Goal: Task Accomplishment & Management: Use online tool/utility

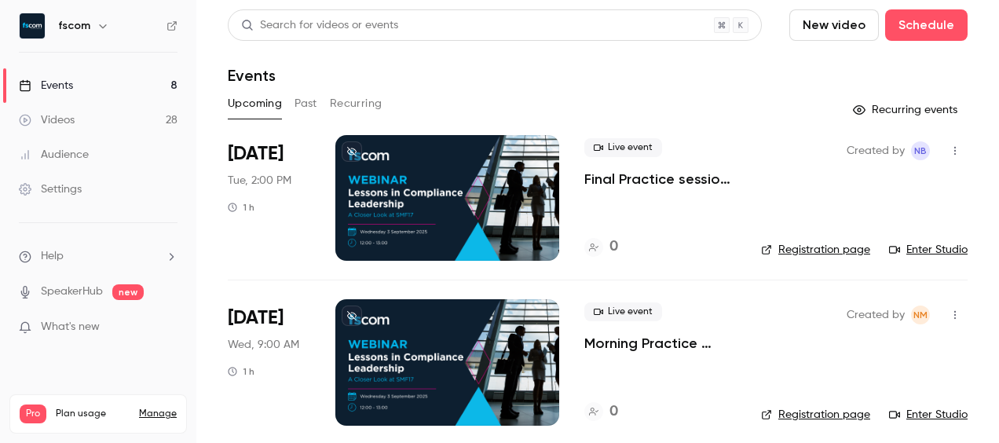
click at [524, 179] on div at bounding box center [447, 198] width 224 height 126
click at [949, 154] on icon "button" at bounding box center [955, 150] width 13 height 11
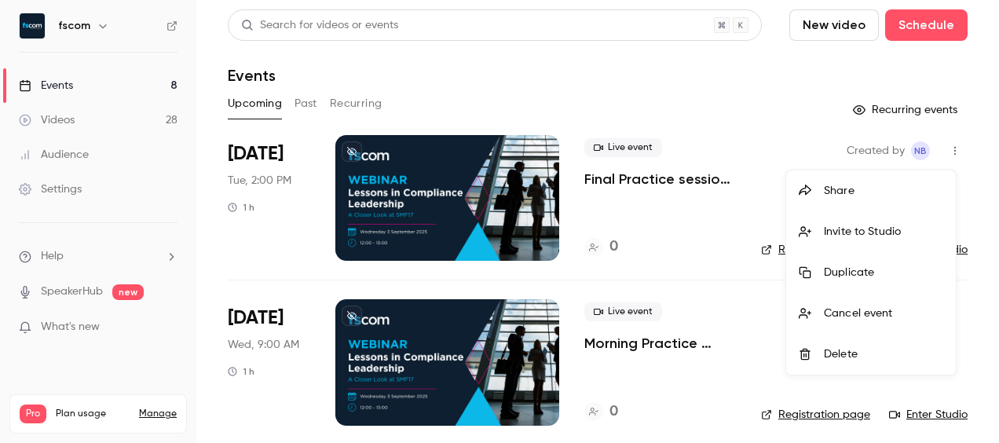
click at [859, 221] on li "Invite to Studio" at bounding box center [871, 231] width 170 height 41
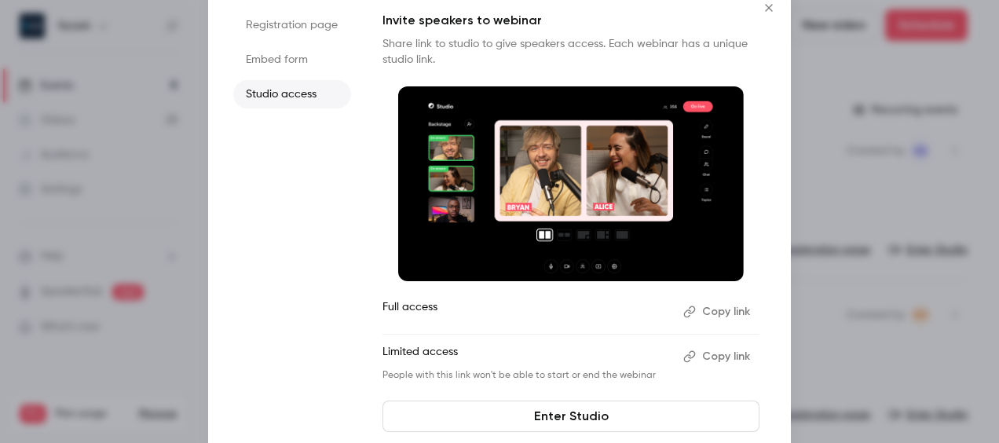
click at [715, 352] on button "Copy link" at bounding box center [718, 356] width 82 height 25
click at [630, 400] on div "Invite speakers to webinar Share link to studio to give speakers access. Each w…" at bounding box center [570, 221] width 377 height 421
click at [622, 412] on link "Enter Studio" at bounding box center [570, 416] width 377 height 31
click at [561, 420] on link "Enter Studio" at bounding box center [570, 416] width 377 height 31
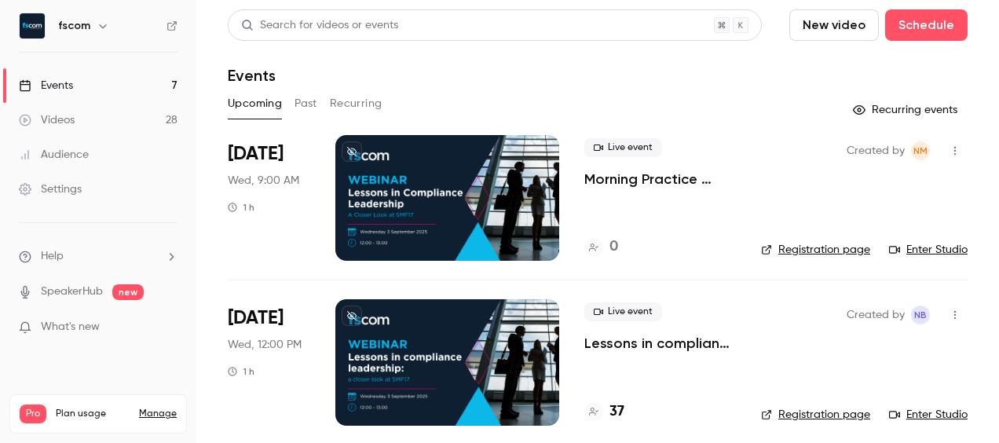
click at [306, 101] on button "Past" at bounding box center [305, 103] width 23 height 25
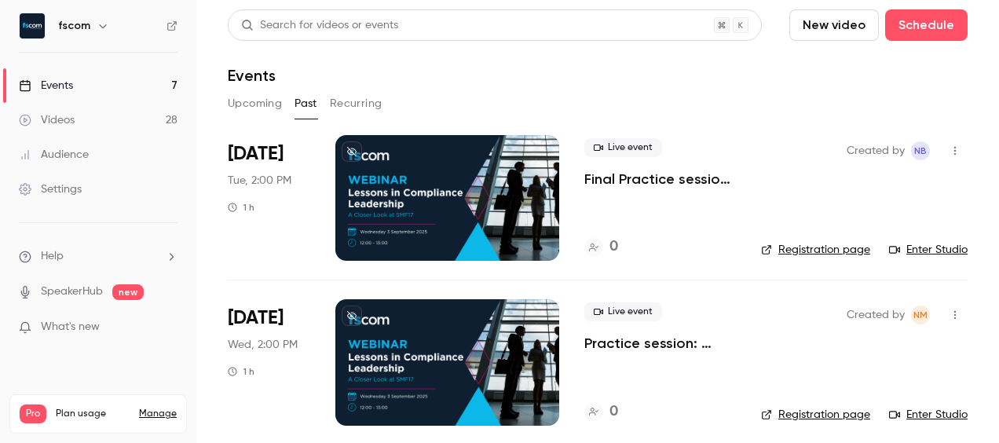
click at [342, 103] on button "Recurring" at bounding box center [356, 103] width 53 height 25
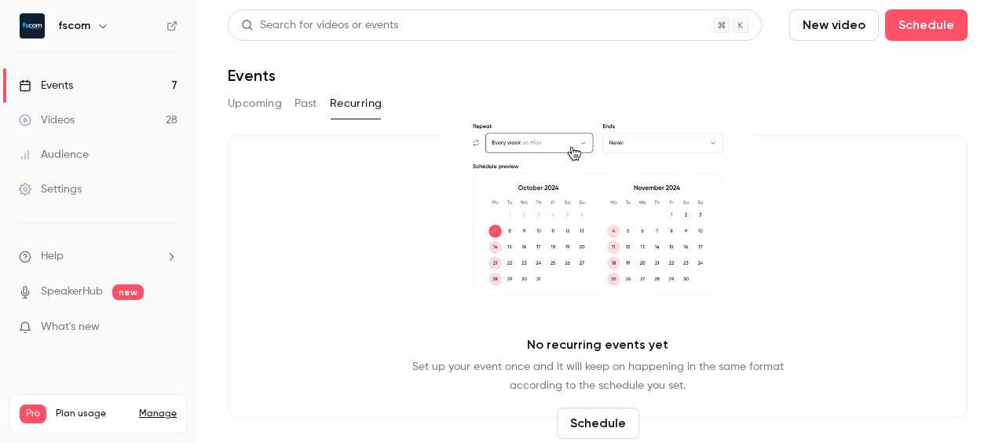
click at [313, 103] on button "Past" at bounding box center [305, 103] width 23 height 25
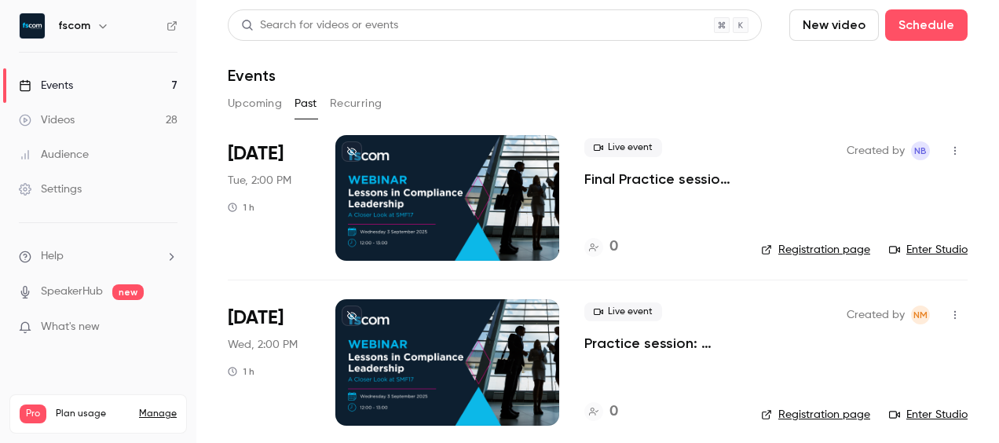
click at [920, 251] on link "Enter Studio" at bounding box center [928, 250] width 79 height 16
click at [914, 249] on link "Enter Studio" at bounding box center [928, 250] width 79 height 16
drag, startPoint x: 302, startPoint y: 108, endPoint x: 320, endPoint y: 119, distance: 21.8
click at [302, 108] on button "Past" at bounding box center [305, 103] width 23 height 25
click at [896, 248] on link "Enter Studio" at bounding box center [928, 250] width 79 height 16
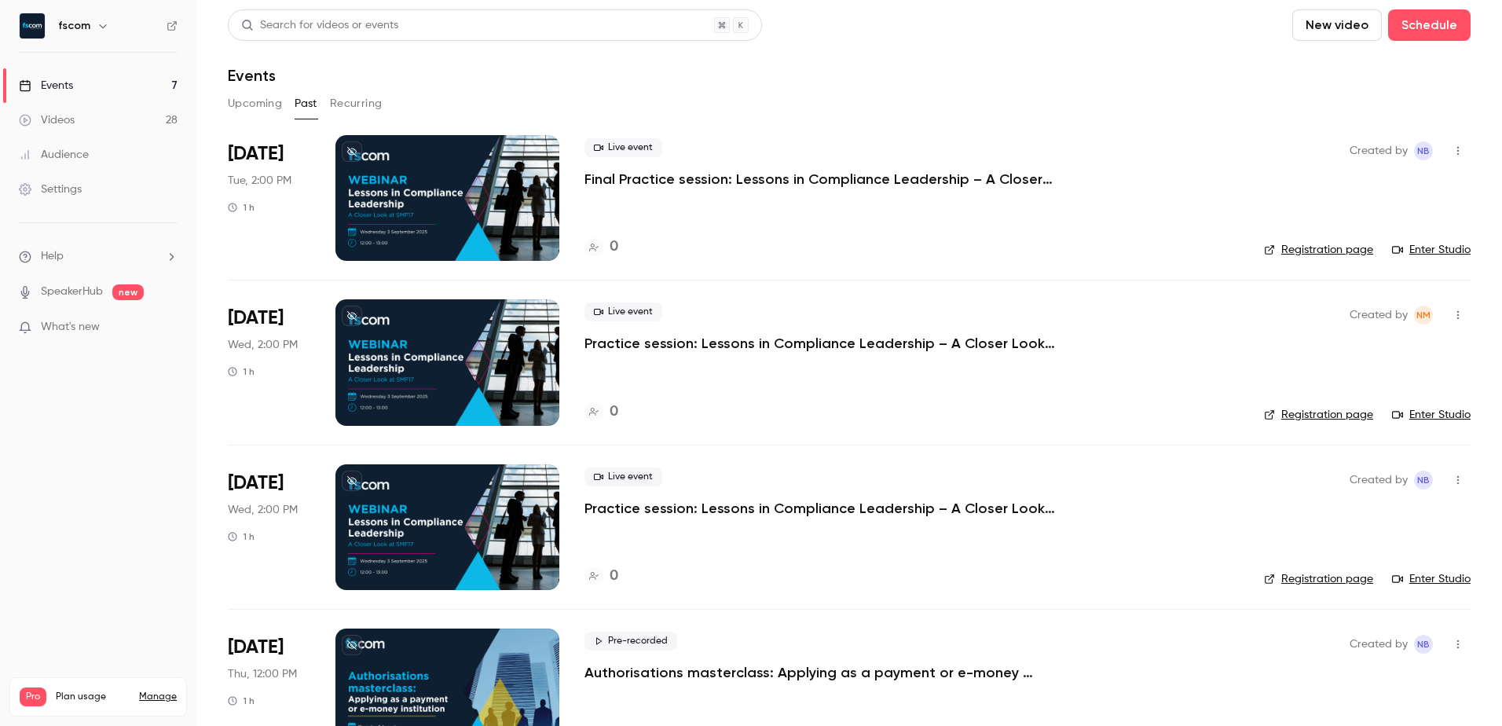
click at [261, 105] on button "Upcoming" at bounding box center [255, 103] width 54 height 25
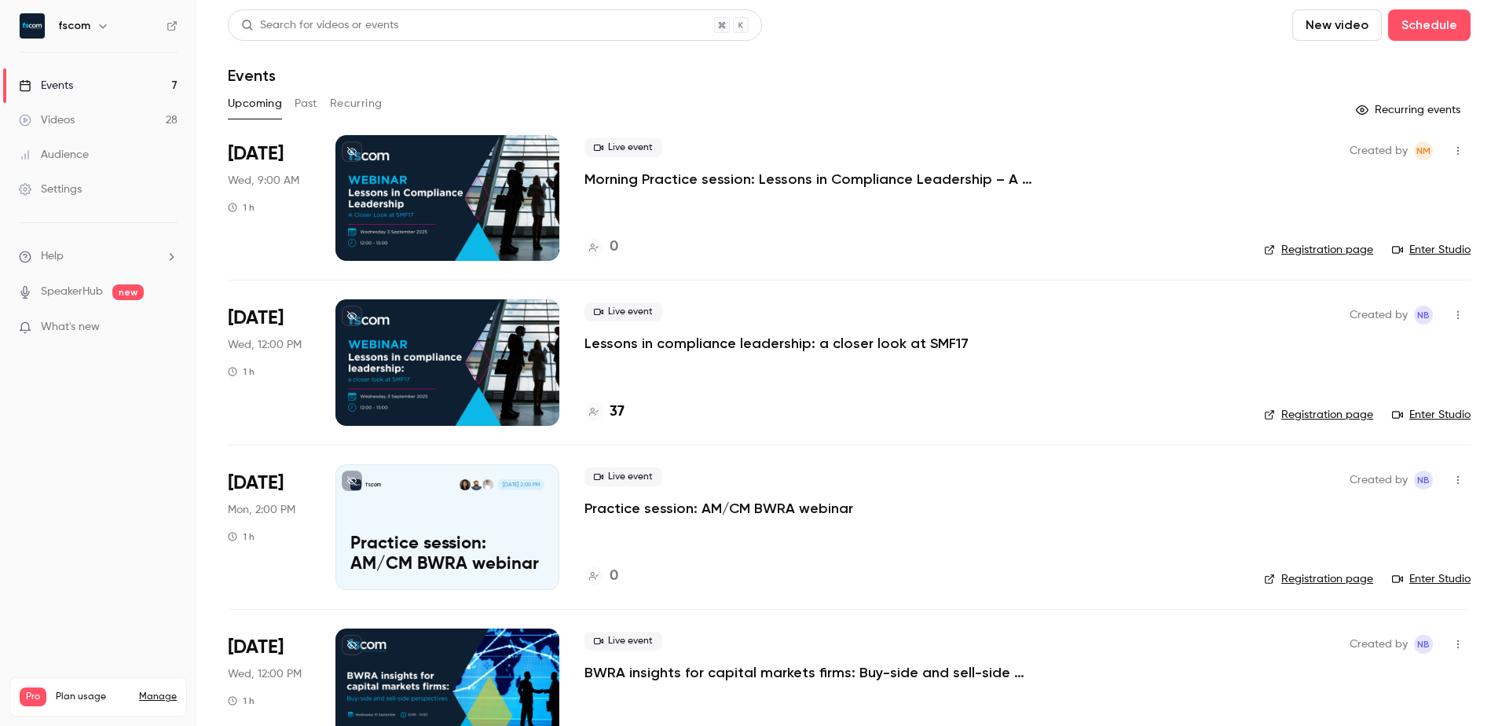
click at [998, 153] on icon "button" at bounding box center [1457, 150] width 13 height 11
click at [998, 243] on li "Invite to Studio" at bounding box center [1373, 231] width 170 height 41
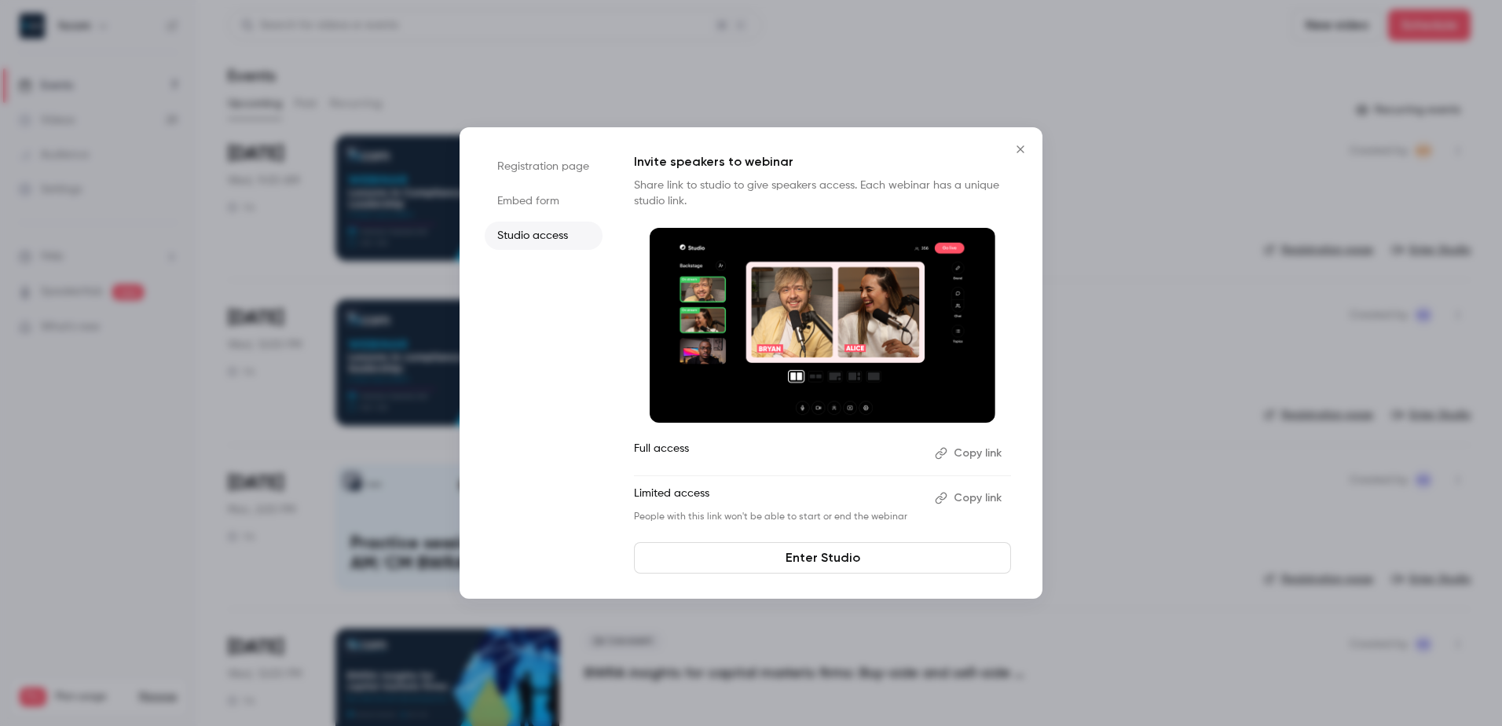
click at [982, 442] on button "Copy link" at bounding box center [969, 497] width 82 height 25
click at [998, 148] on icon "Close" at bounding box center [1020, 149] width 19 height 13
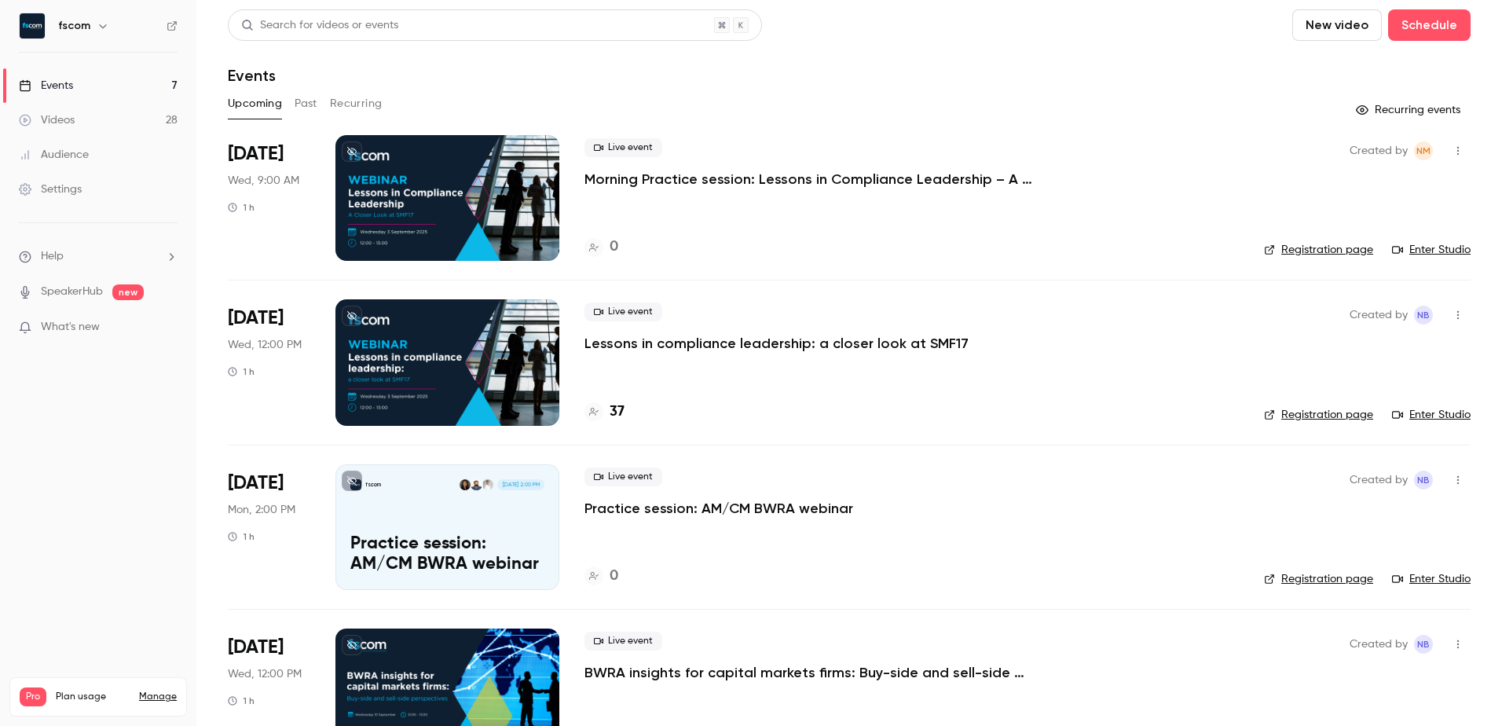
click at [618, 412] on h4 "37" at bounding box center [616, 411] width 15 height 21
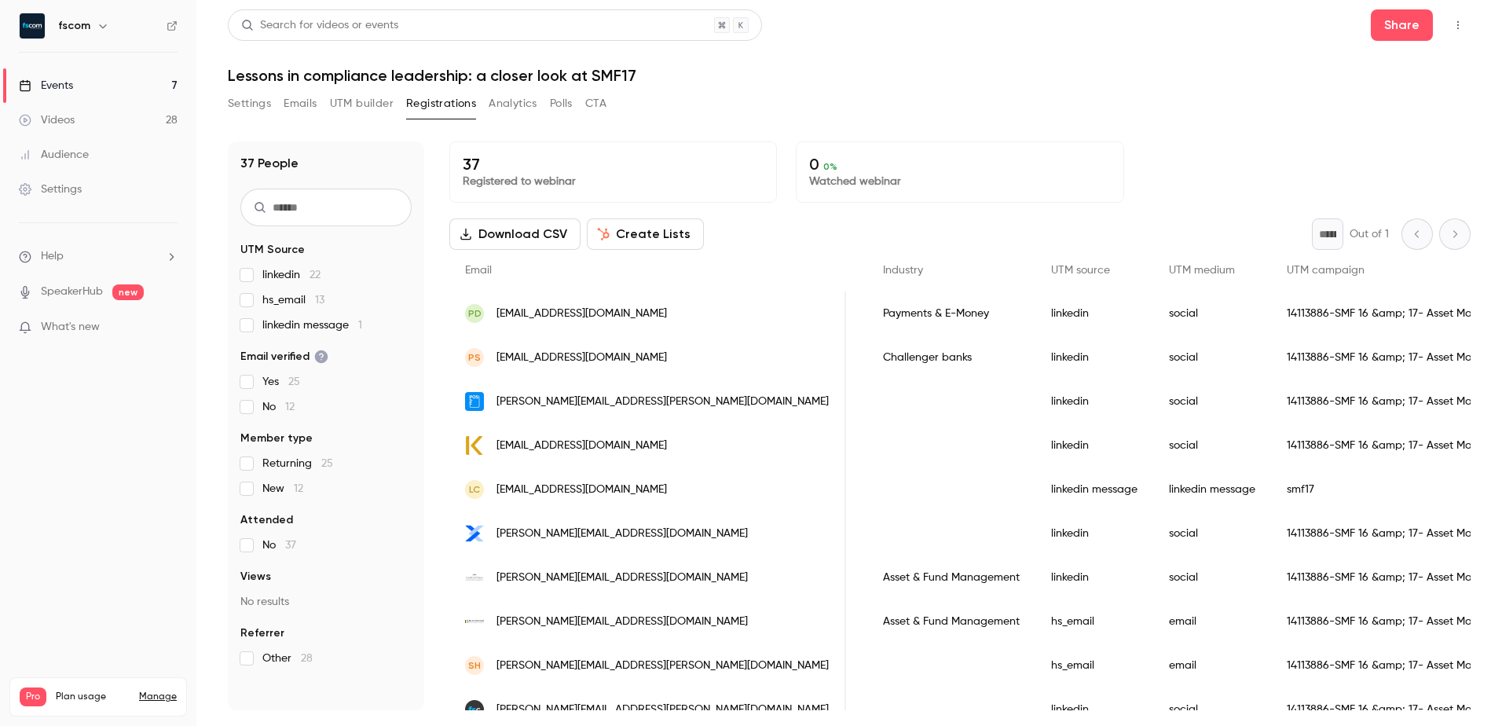
click at [142, 87] on link "Events 7" at bounding box center [98, 85] width 196 height 35
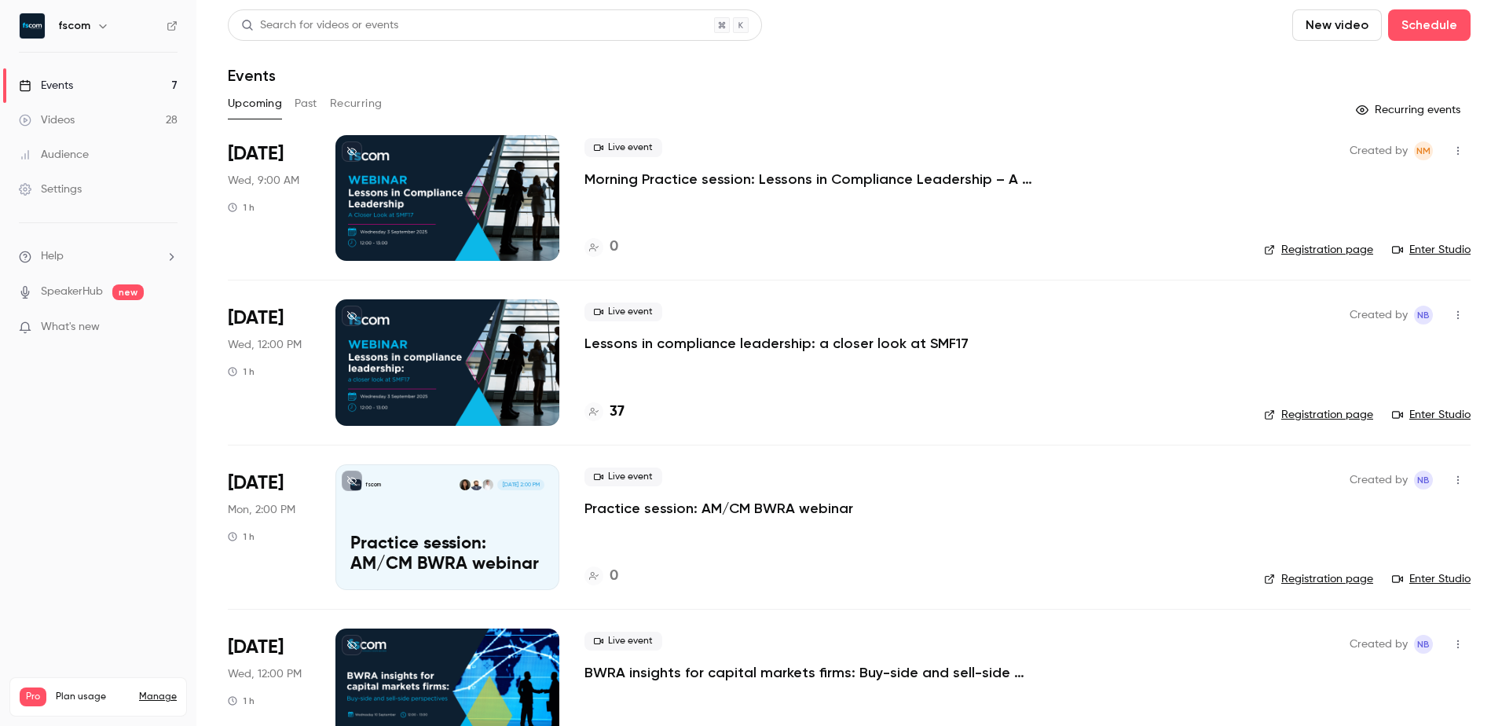
scroll to position [79, 0]
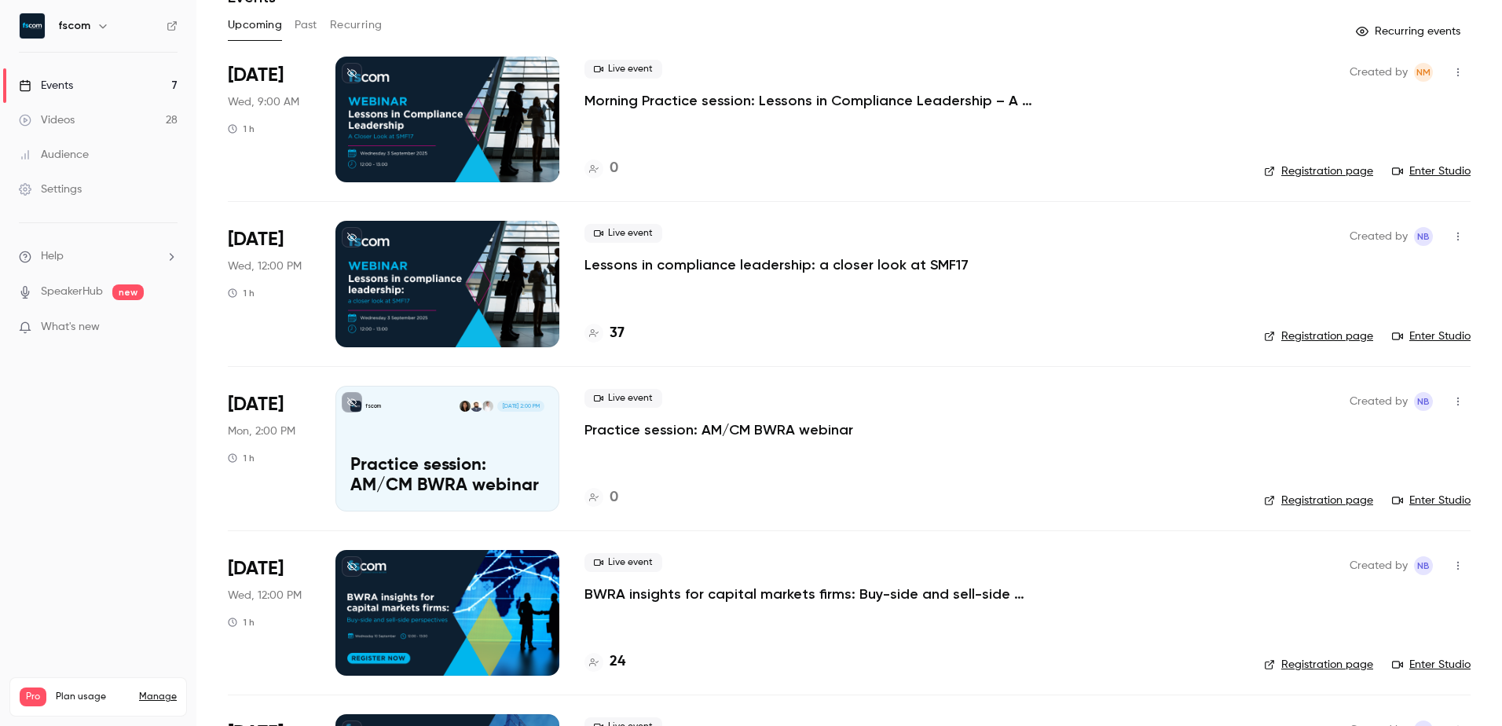
click at [998, 230] on button "button" at bounding box center [1457, 236] width 25 height 25
click at [998, 318] on div "Invite to Studio" at bounding box center [1385, 317] width 119 height 16
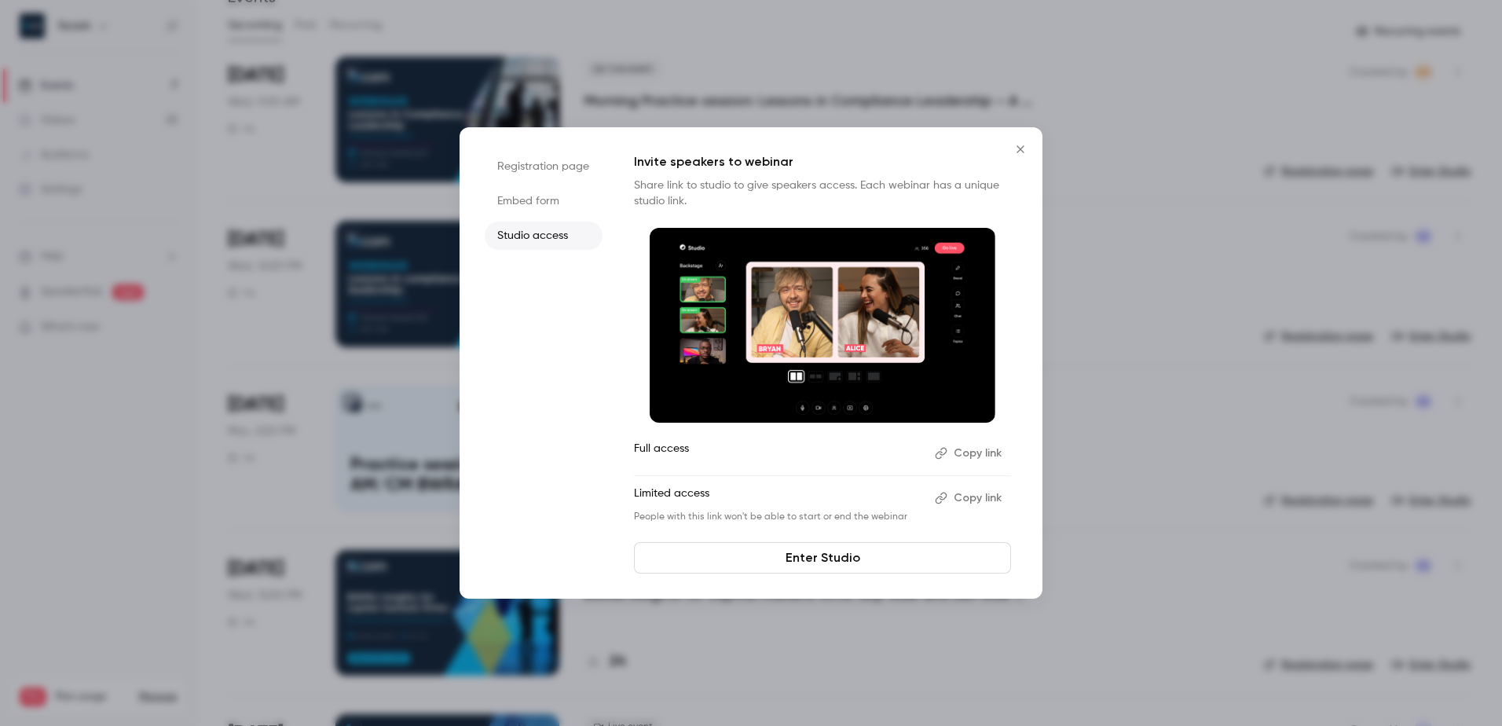
click at [973, 442] on button "Copy link" at bounding box center [969, 497] width 82 height 25
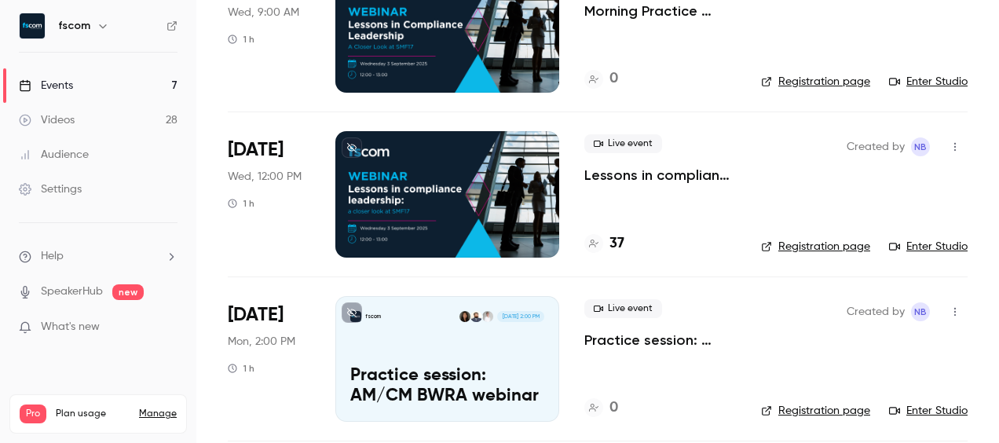
scroll to position [79, 0]
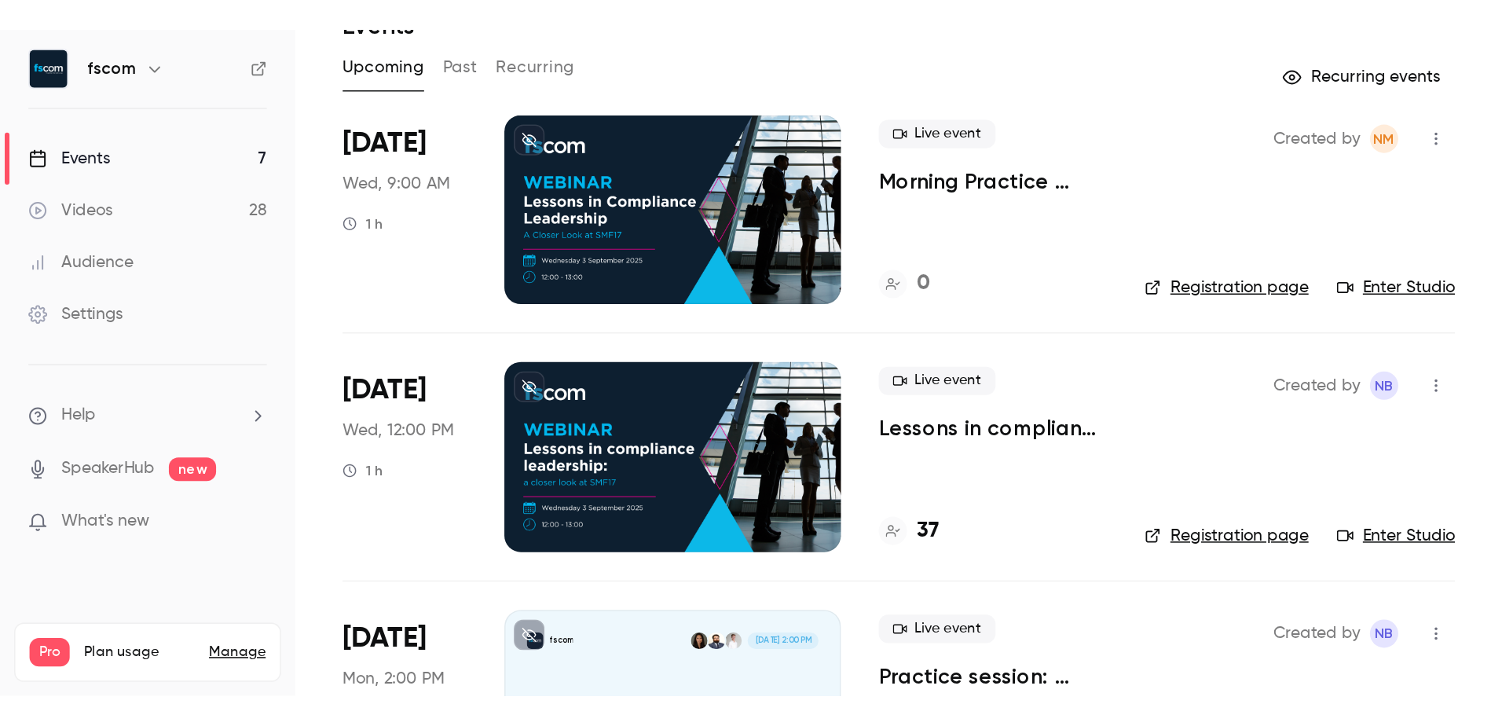
scroll to position [79, 0]
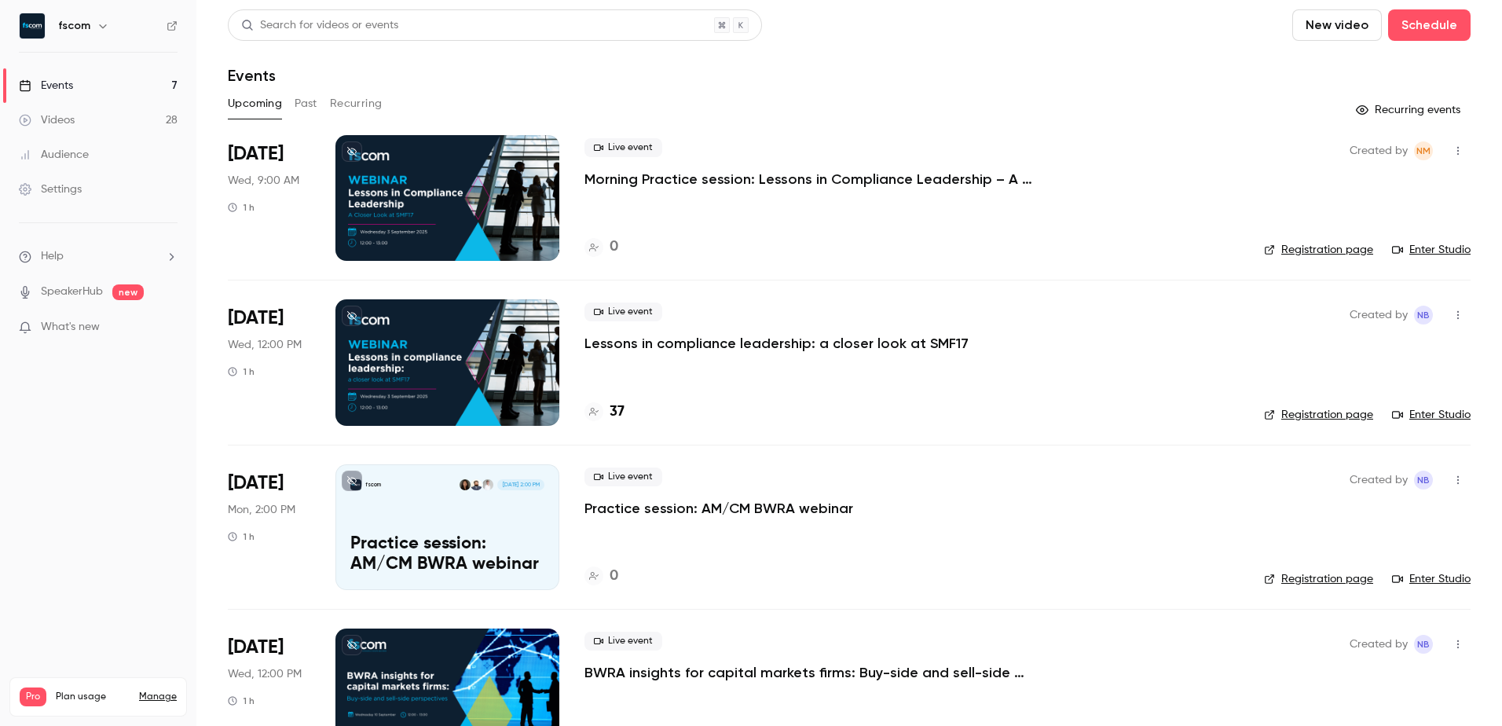
click at [477, 360] on div at bounding box center [447, 362] width 224 height 126
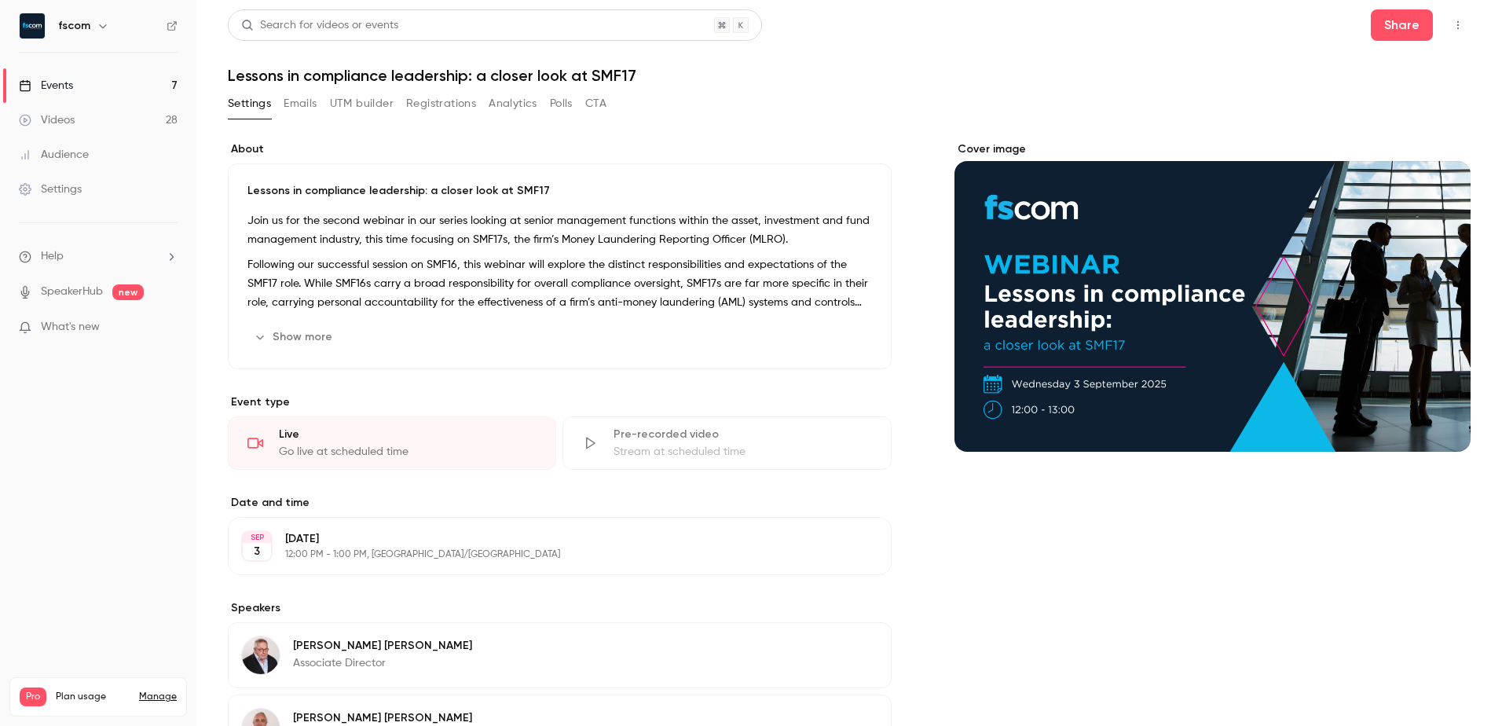
click at [421, 107] on button "Registrations" at bounding box center [441, 103] width 70 height 25
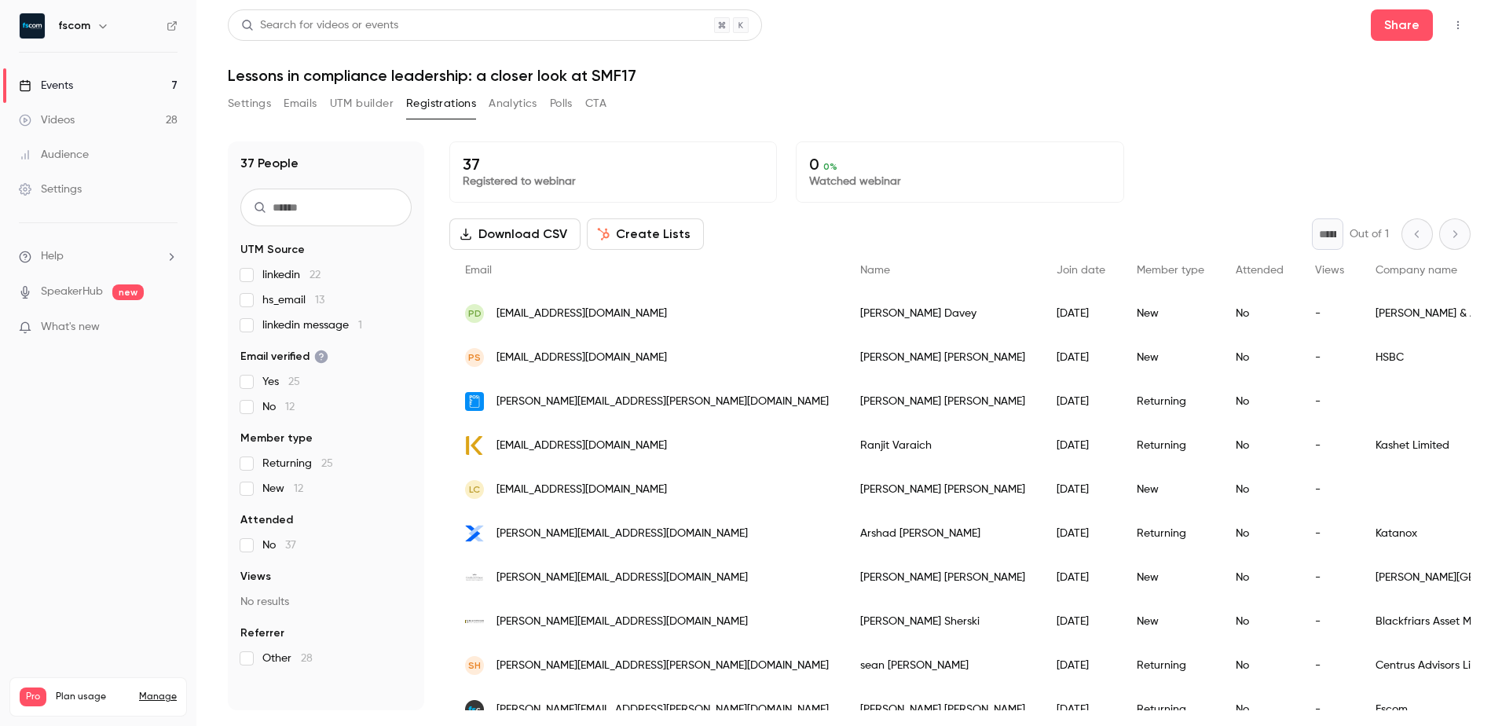
click at [517, 231] on button "Download CSV" at bounding box center [514, 233] width 131 height 31
